Goal: Navigation & Orientation: Understand site structure

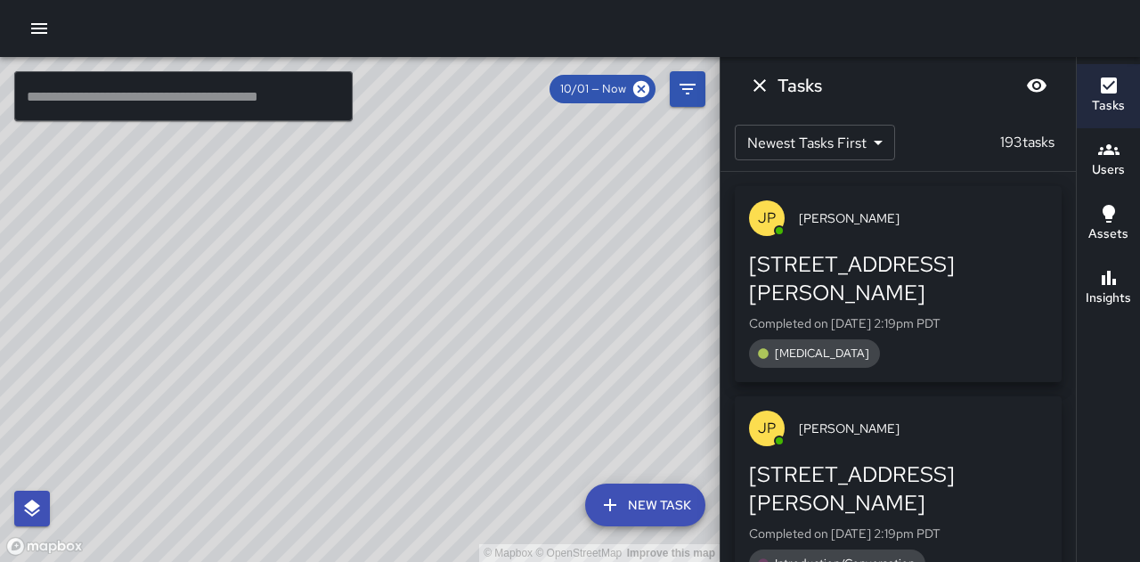
scroll to position [4706, 0]
drag, startPoint x: 1114, startPoint y: 158, endPoint x: 1104, endPoint y: 153, distance: 11.6
click at [1112, 156] on icon "button" at bounding box center [1108, 149] width 21 height 21
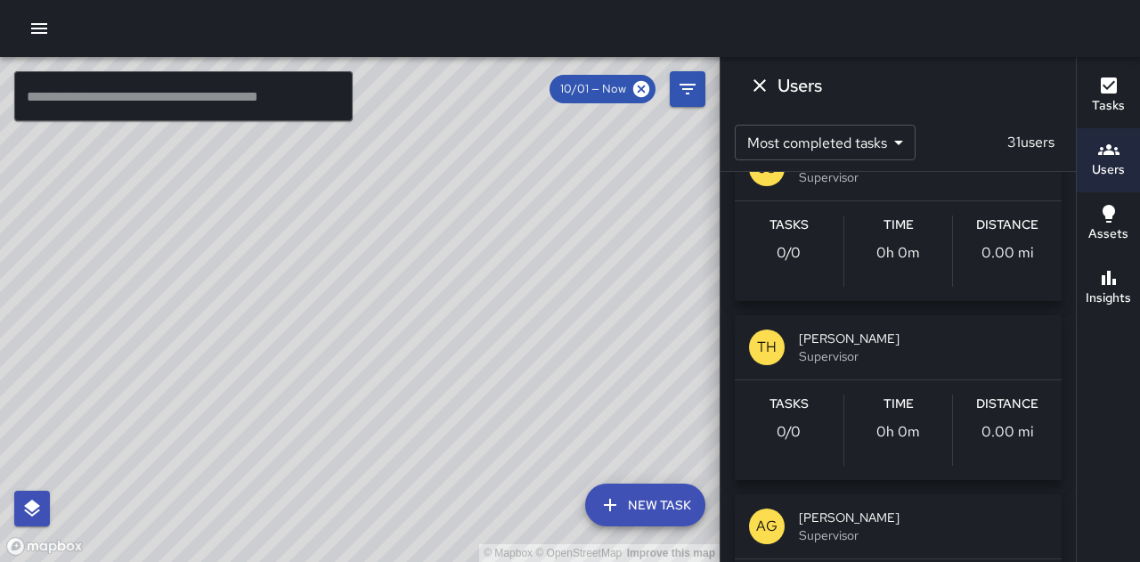
click at [622, 167] on div "© Mapbox © OpenStreetMap Improve this map" at bounding box center [360, 309] width 720 height 505
click at [756, 81] on icon "Dismiss" at bounding box center [759, 85] width 21 height 21
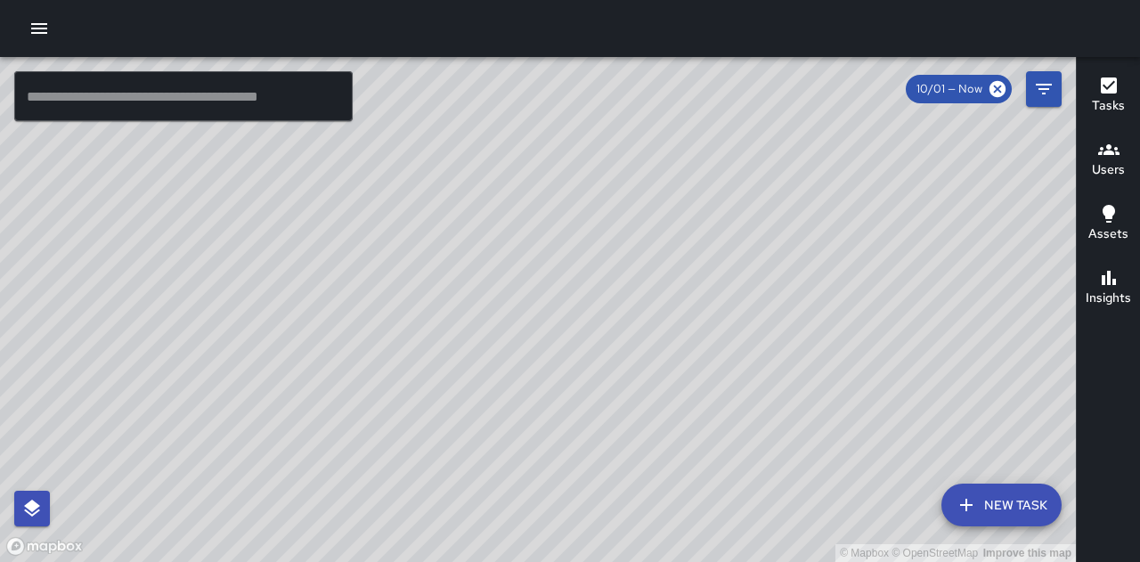
drag, startPoint x: 571, startPoint y: 455, endPoint x: 553, endPoint y: 275, distance: 180.8
click at [629, 386] on div "© Mapbox © OpenStreetMap Improve this map" at bounding box center [538, 309] width 1076 height 505
drag, startPoint x: 803, startPoint y: 366, endPoint x: 809, endPoint y: 131, distance: 235.2
click at [809, 131] on div "© Mapbox © OpenStreetMap Improve this map" at bounding box center [538, 309] width 1076 height 505
drag, startPoint x: 622, startPoint y: 421, endPoint x: 689, endPoint y: 604, distance: 194.7
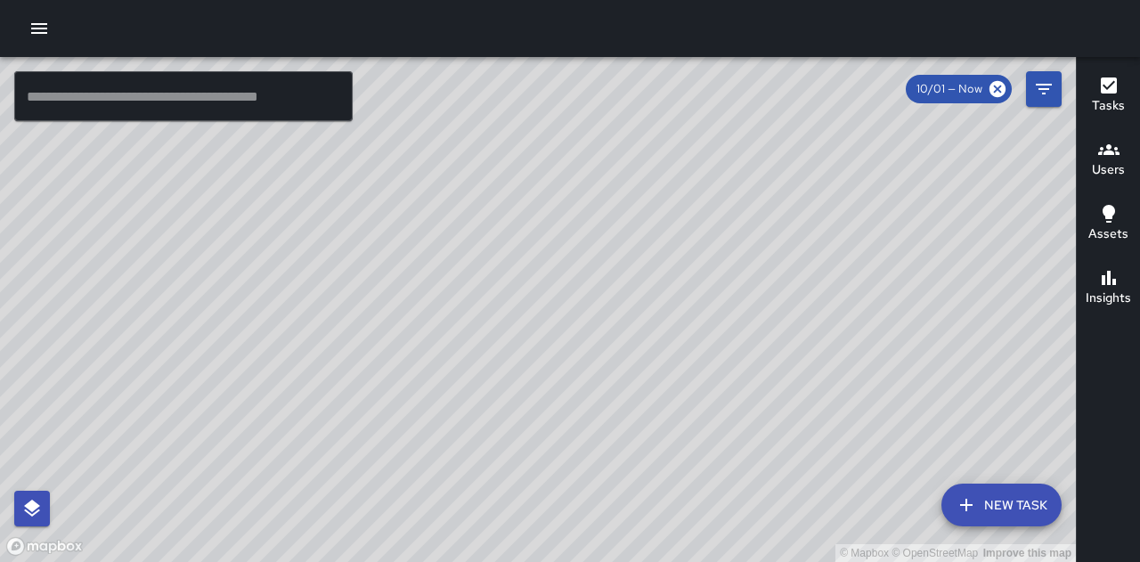
click at [689, 561] on html "© Mapbox © OpenStreetMap Improve this map ​ New Task 10/01 — Now Map Layers Tas…" at bounding box center [570, 281] width 1140 height 562
drag, startPoint x: 618, startPoint y: 248, endPoint x: 516, endPoint y: 263, distance: 103.5
click at [516, 263] on div "© Mapbox © OpenStreetMap Improve this map" at bounding box center [538, 309] width 1076 height 505
click at [796, 450] on div "© Mapbox © OpenStreetMap Improve this map" at bounding box center [538, 309] width 1076 height 505
click at [791, 453] on div "© Mapbox © OpenStreetMap Improve this map" at bounding box center [538, 309] width 1076 height 505
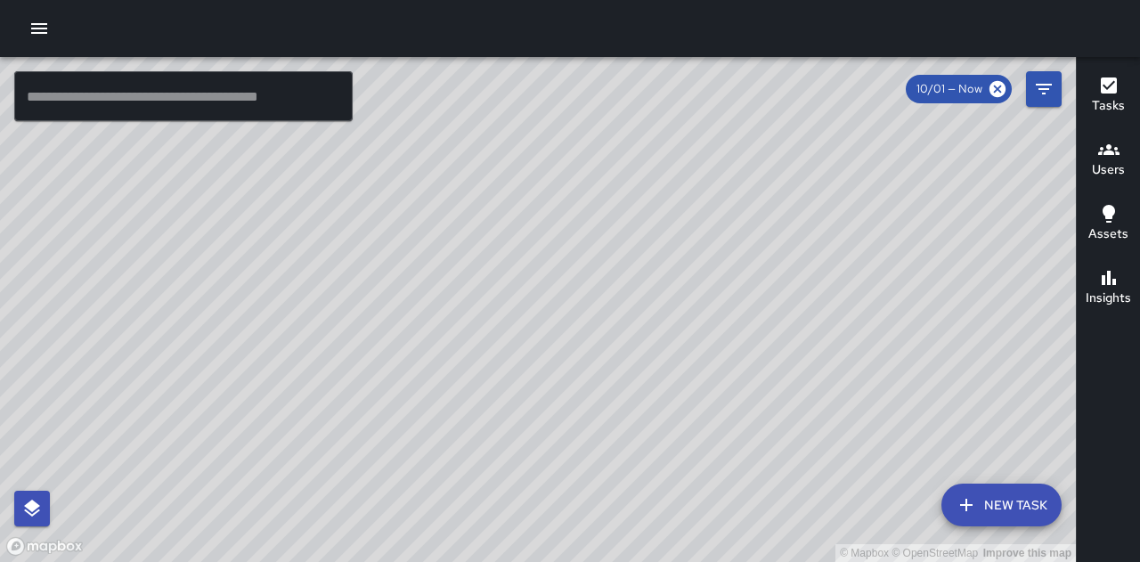
click at [789, 452] on div "© Mapbox © OpenStreetMap Improve this map" at bounding box center [538, 309] width 1076 height 505
click at [789, 448] on div "© Mapbox © OpenStreetMap Improve this map" at bounding box center [538, 309] width 1076 height 505
drag, startPoint x: 668, startPoint y: 450, endPoint x: 713, endPoint y: 227, distance: 227.1
click at [713, 227] on div "© Mapbox © OpenStreetMap Improve this map" at bounding box center [538, 309] width 1076 height 505
drag, startPoint x: 716, startPoint y: 126, endPoint x: 746, endPoint y: 454, distance: 330.1
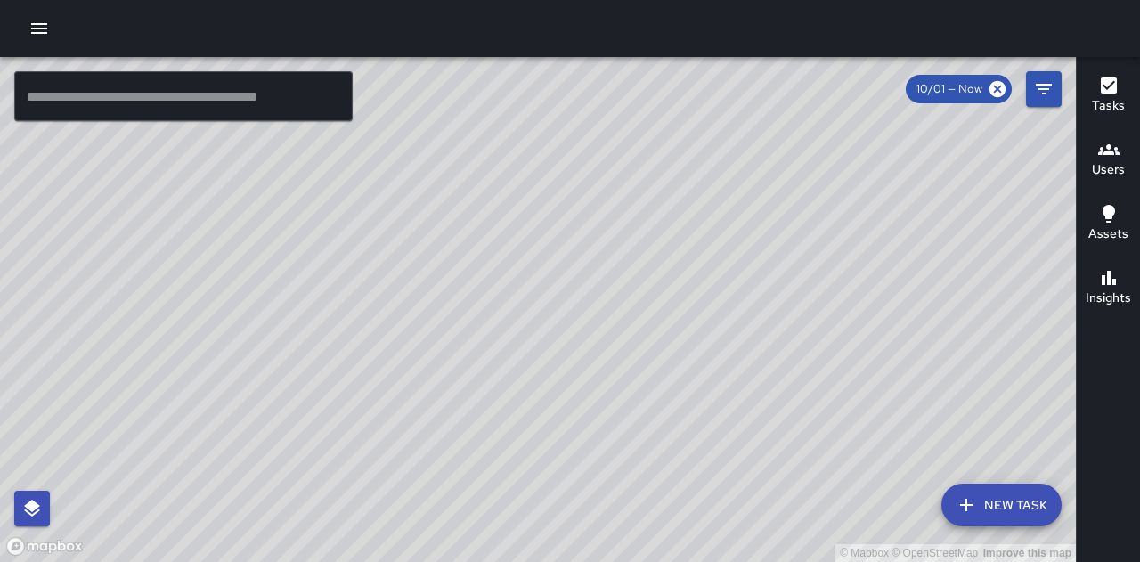
click at [769, 471] on div "© Mapbox © OpenStreetMap Improve this map" at bounding box center [538, 309] width 1076 height 505
drag, startPoint x: 511, startPoint y: 60, endPoint x: 572, endPoint y: 224, distance: 175.6
click at [565, 254] on div "© Mapbox © OpenStreetMap Improve this map ​ New Task 10/01 — Now Map Layers Tas…" at bounding box center [570, 281] width 1140 height 562
drag, startPoint x: 485, startPoint y: 143, endPoint x: 621, endPoint y: 222, distance: 157.2
click at [621, 222] on div "© Mapbox © OpenStreetMap Improve this map" at bounding box center [538, 309] width 1076 height 505
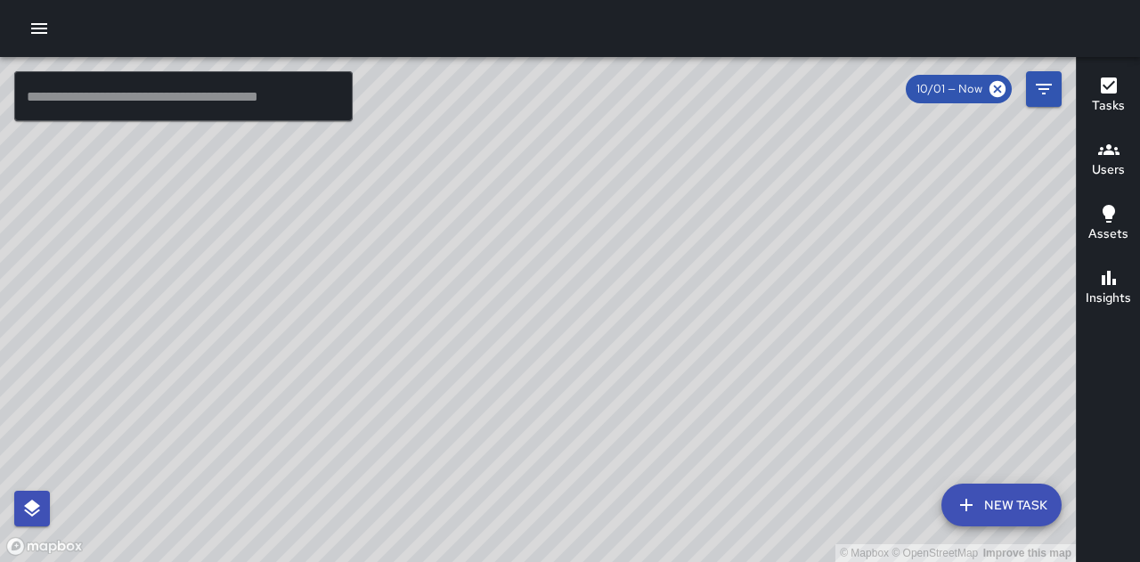
drag, startPoint x: 582, startPoint y: 81, endPoint x: 566, endPoint y: 298, distance: 217.9
click at [566, 298] on div "© Mapbox © OpenStreetMap Improve this map" at bounding box center [538, 309] width 1076 height 505
